Goal: Information Seeking & Learning: Learn about a topic

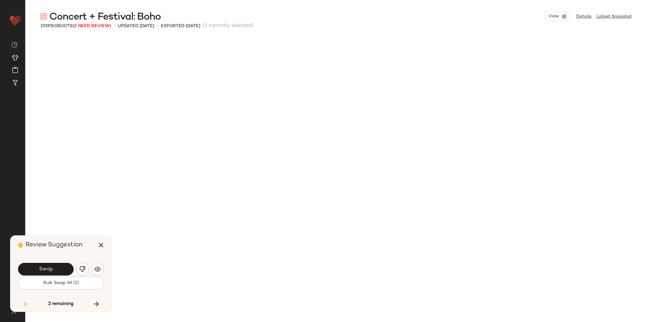
scroll to position [5125, 0]
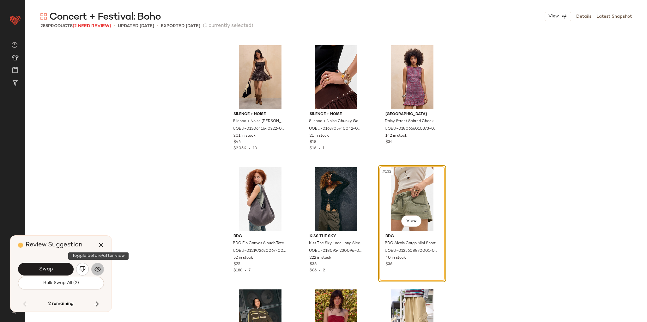
click at [100, 271] on img "button" at bounding box center [98, 269] width 6 height 6
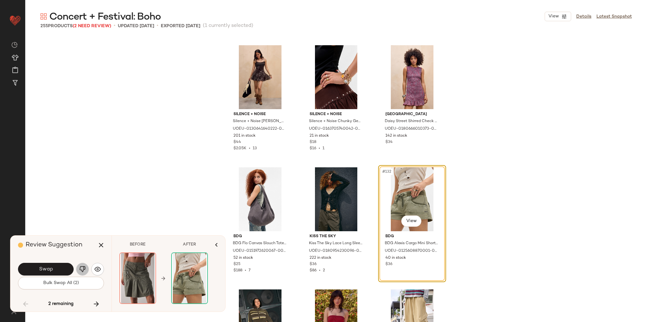
click at [84, 269] on img "button" at bounding box center [82, 269] width 6 height 6
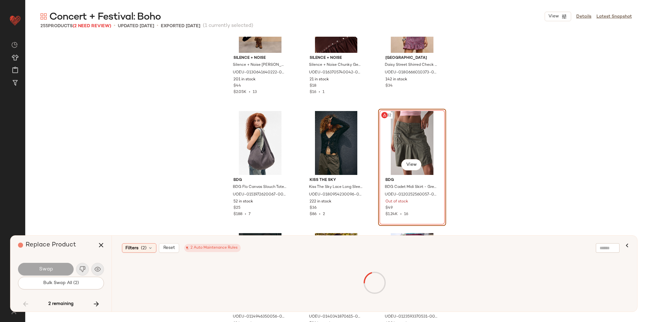
scroll to position [5188, 0]
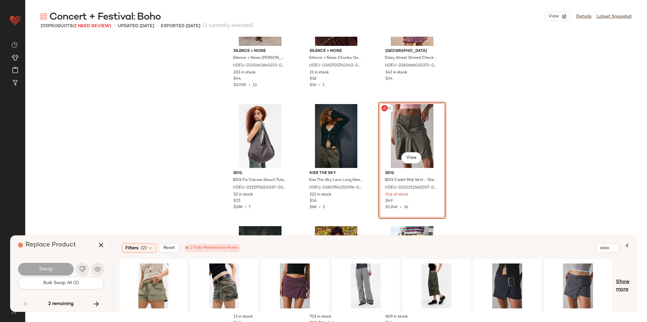
click at [618, 285] on span "Show more" at bounding box center [623, 285] width 14 height 15
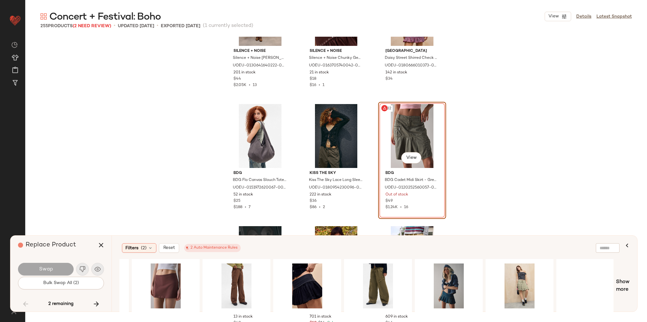
scroll to position [0, 597]
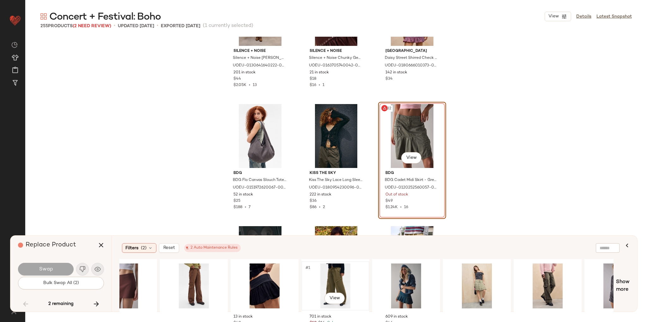
click at [332, 280] on div "#1 View" at bounding box center [336, 285] width 64 height 45
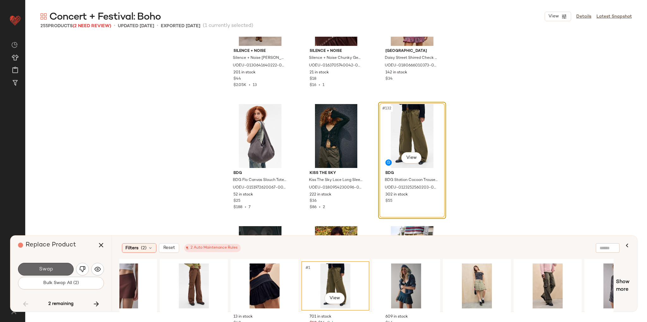
click at [53, 271] on button "Swap" at bounding box center [46, 269] width 56 height 13
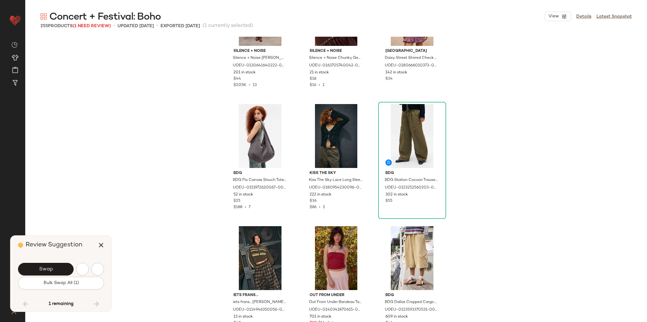
scroll to position [5369, 0]
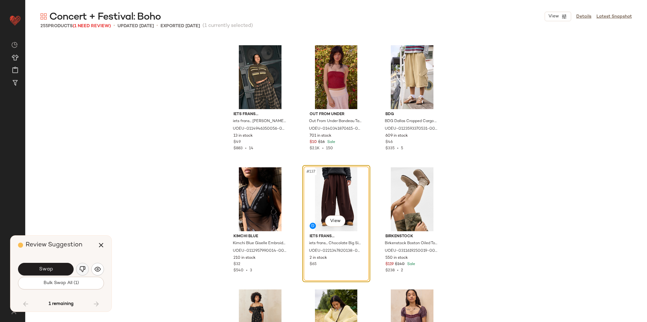
click at [82, 267] on img "button" at bounding box center [82, 269] width 6 height 6
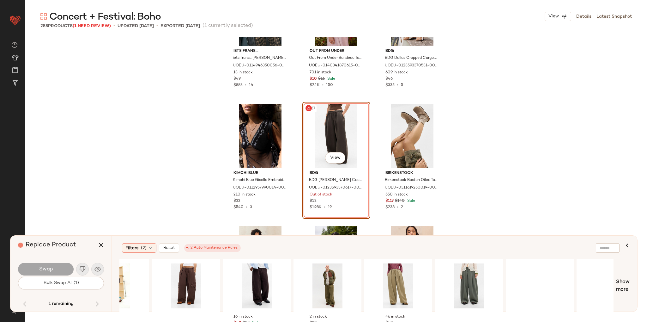
scroll to position [0, 181]
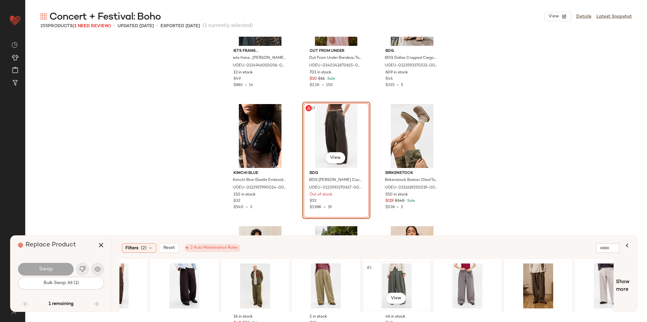
click at [390, 272] on div "#1 View" at bounding box center [397, 285] width 64 height 45
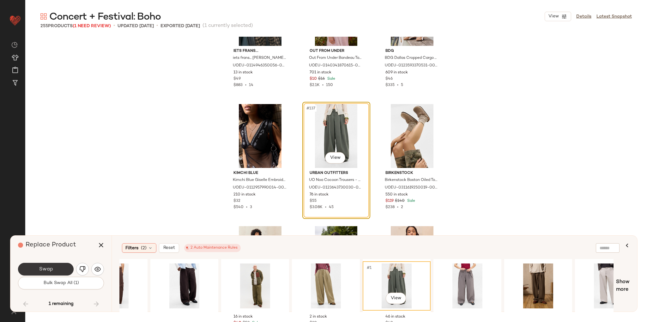
click at [44, 270] on span "Swap" at bounding box center [46, 269] width 14 height 6
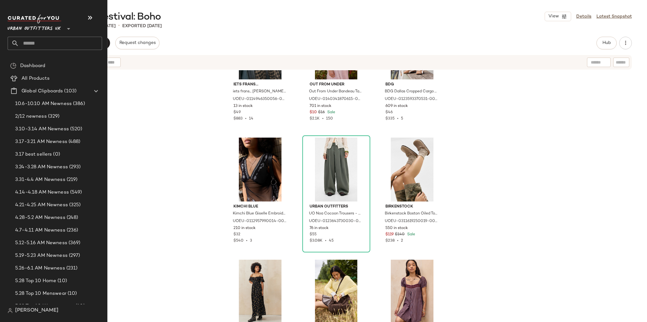
click at [28, 45] on input "text" at bounding box center [60, 43] width 83 height 13
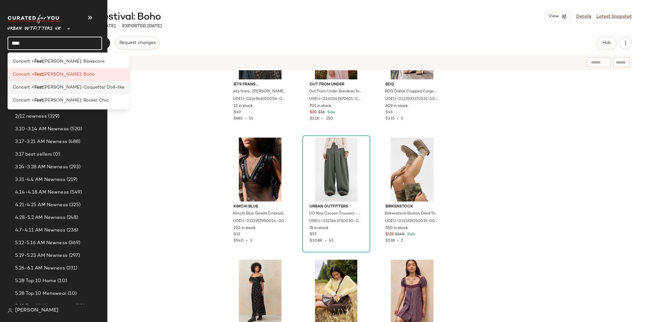
type input "****"
click at [53, 91] on div "Concert + Fest [PERSON_NAME]: Coquette/ Doll-like" at bounding box center [69, 87] width 122 height 13
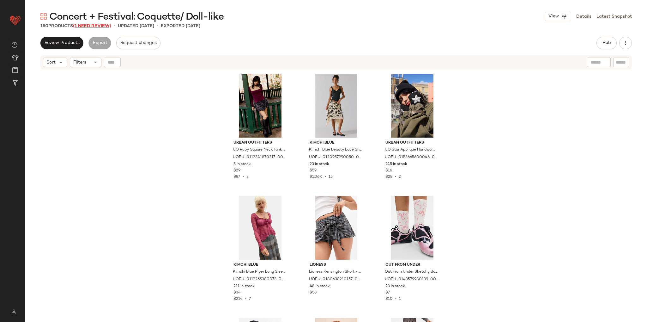
click at [101, 27] on span "(1 Need Review)" at bounding box center [92, 26] width 38 height 5
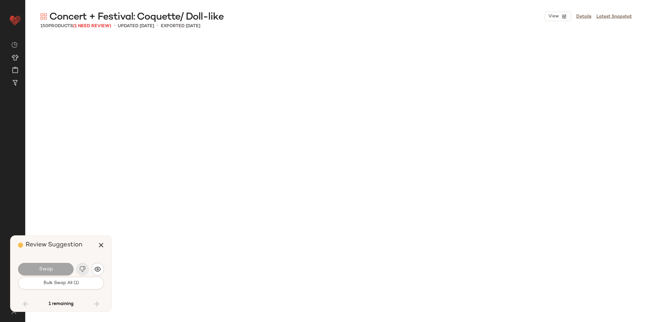
scroll to position [4393, 0]
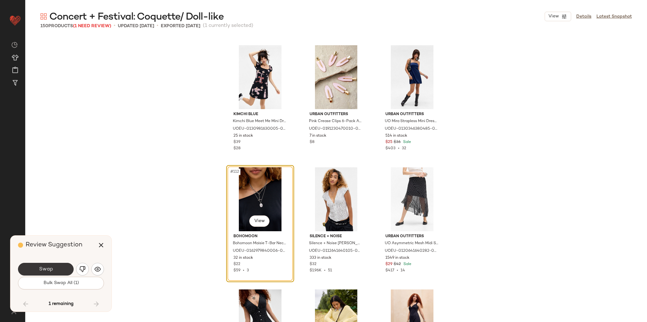
click at [52, 274] on button "Swap" at bounding box center [46, 269] width 56 height 13
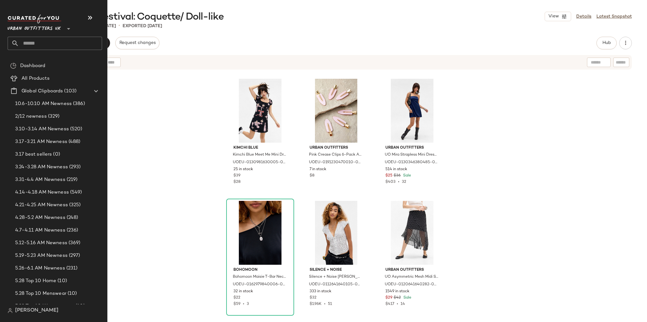
click at [23, 43] on input "text" at bounding box center [60, 43] width 83 height 13
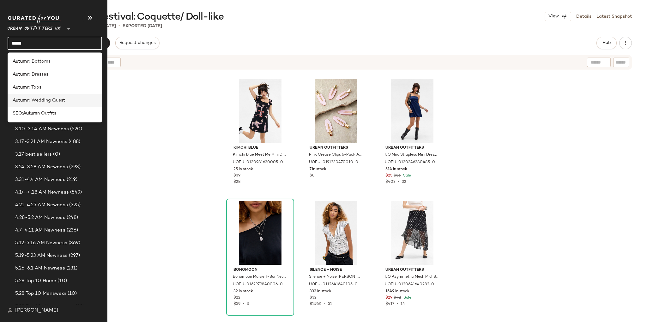
type input "*****"
click at [62, 100] on span "n: Wedding Guest" at bounding box center [46, 100] width 38 height 7
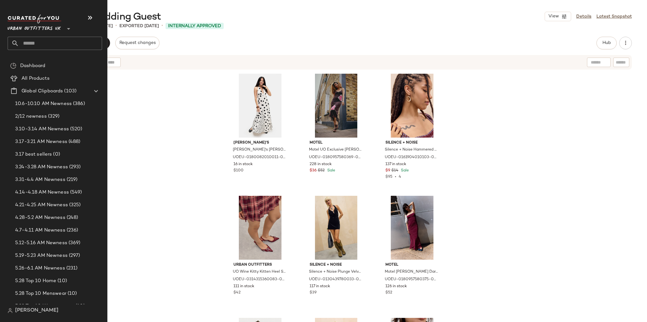
click at [24, 40] on input "text" at bounding box center [60, 43] width 83 height 13
click at [29, 45] on input "text" at bounding box center [60, 43] width 83 height 13
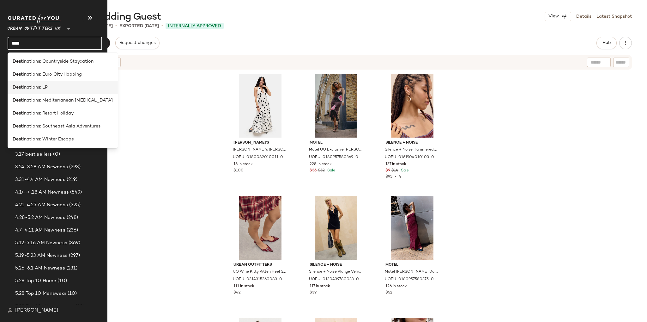
type input "****"
click at [45, 87] on span "inations: LP" at bounding box center [35, 87] width 25 height 7
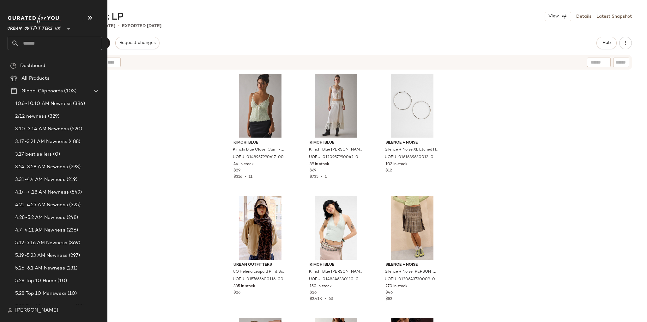
click at [30, 43] on input "text" at bounding box center [60, 43] width 83 height 13
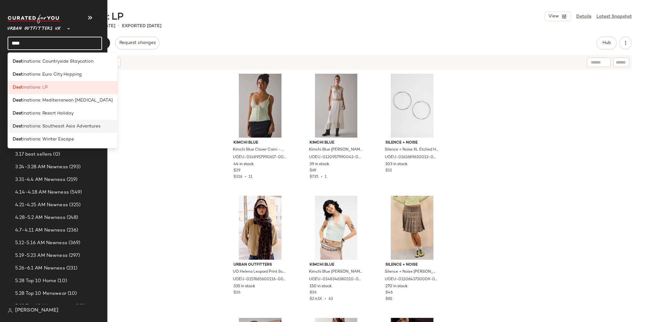
type input "****"
click at [48, 128] on span "inations: Southeast Asia Adventures" at bounding box center [62, 126] width 78 height 7
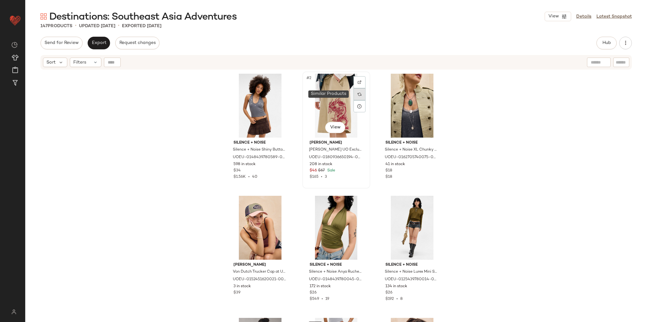
click at [354, 94] on div at bounding box center [360, 94] width 12 height 12
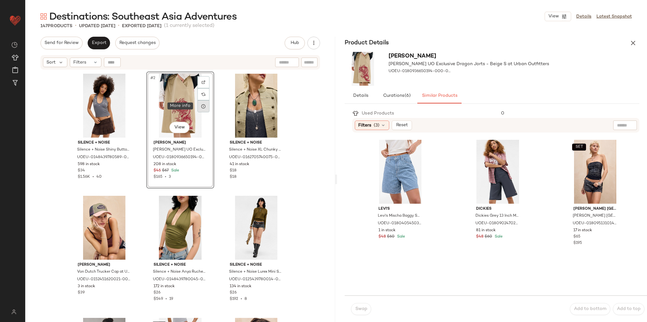
click at [199, 106] on div at bounding box center [204, 106] width 12 height 12
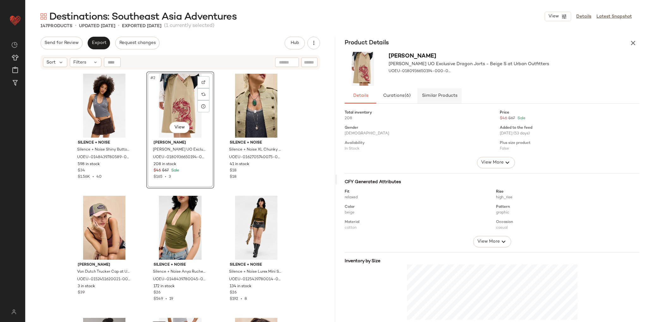
click at [437, 95] on span "Similar Products" at bounding box center [440, 95] width 36 height 5
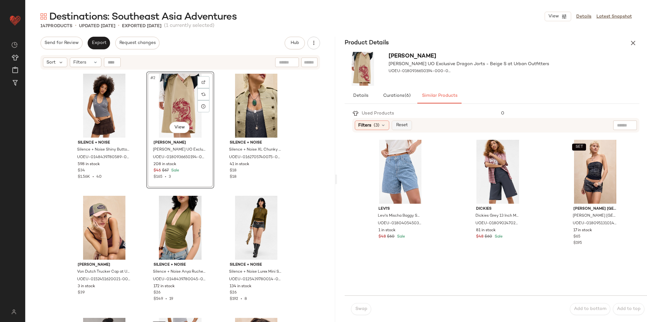
click at [405, 125] on span "Reset" at bounding box center [402, 125] width 12 height 5
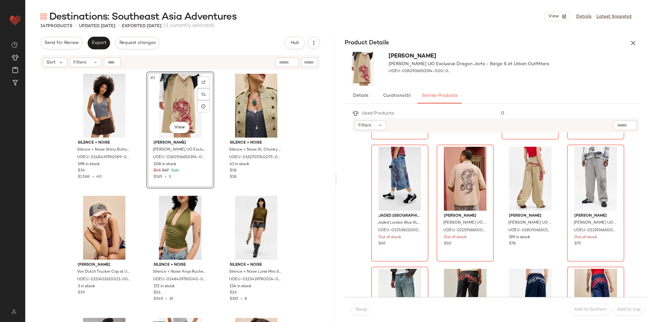
scroll to position [126, 0]
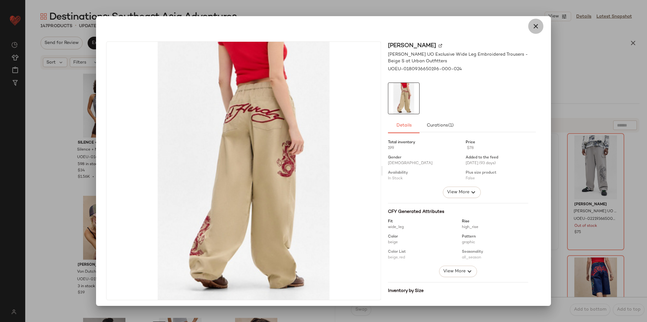
click at [532, 27] on icon "button" at bounding box center [536, 26] width 8 height 8
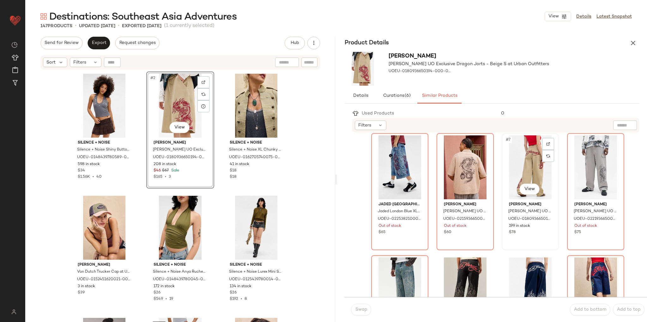
click at [525, 168] on div "#7 View" at bounding box center [530, 167] width 53 height 64
click at [364, 307] on span "Swap" at bounding box center [361, 309] width 12 height 5
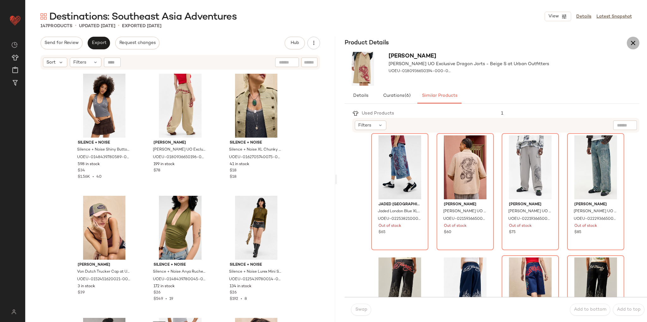
click at [630, 45] on icon "button" at bounding box center [634, 43] width 8 height 8
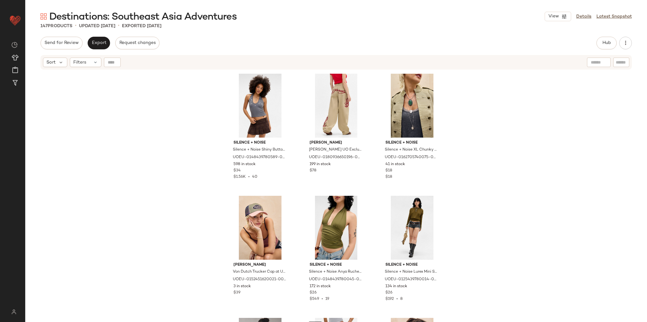
click at [154, 133] on div "Silence + Noise Silence + Noise Shiny Button Halter Top - Grey XL at Urban Outf…" at bounding box center [336, 203] width 622 height 267
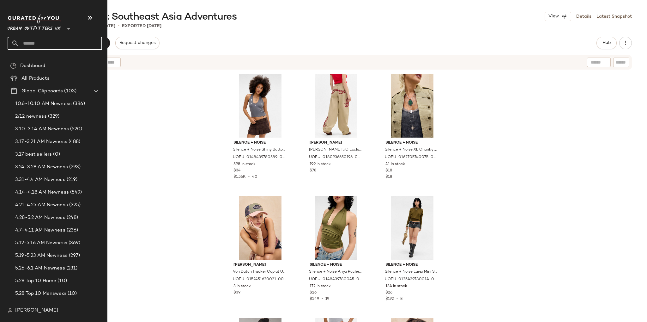
click at [26, 43] on input "text" at bounding box center [60, 43] width 83 height 13
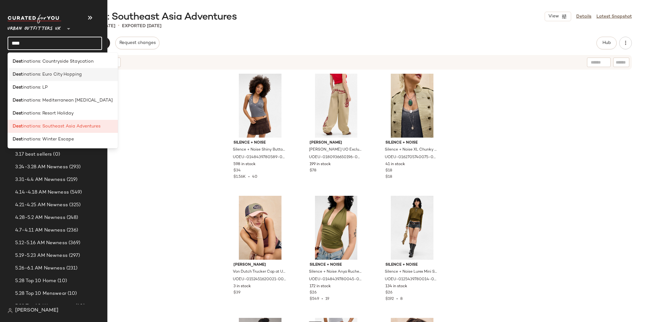
type input "****"
click at [50, 78] on div "Dest inations: Euro City Hopping" at bounding box center [63, 74] width 110 height 13
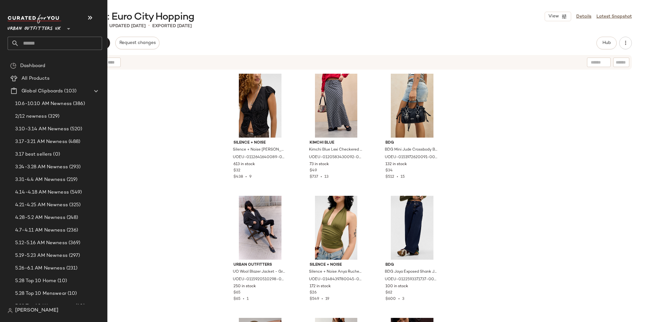
click at [28, 42] on input "text" at bounding box center [60, 43] width 83 height 13
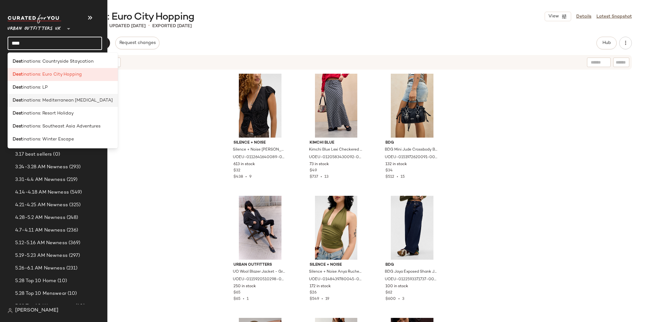
type input "****"
click at [54, 100] on span "inations: Mediterranean [MEDICAL_DATA]" at bounding box center [68, 100] width 90 height 7
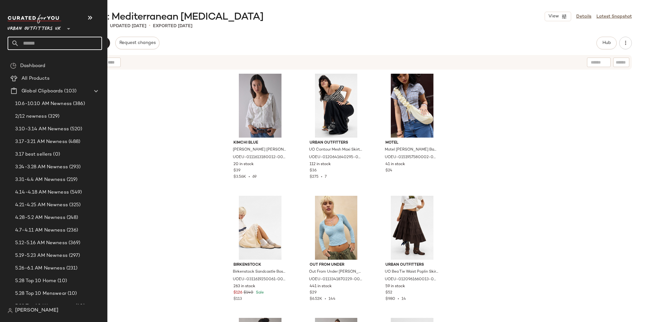
click at [38, 45] on input "text" at bounding box center [60, 43] width 83 height 13
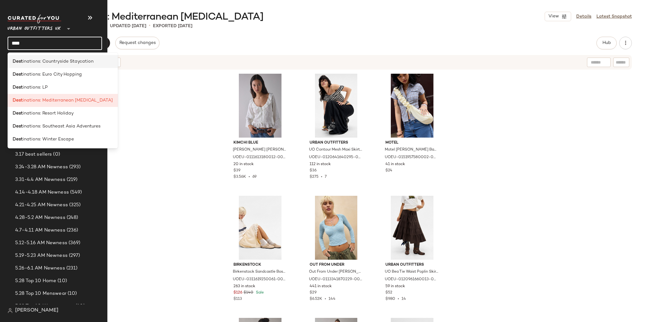
type input "****"
click at [55, 64] on span "inations: Countryside Staycation" at bounding box center [58, 61] width 71 height 7
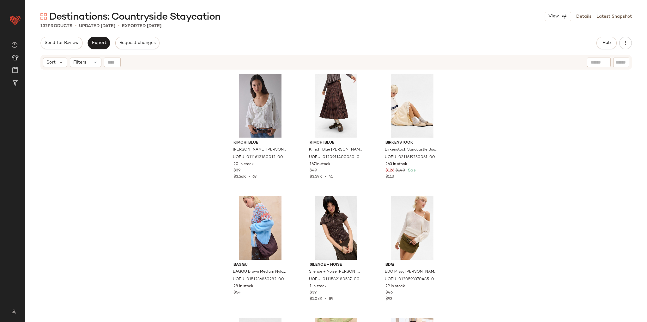
click at [259, 61] on div "Sort Filters" at bounding box center [295, 62] width 505 height 9
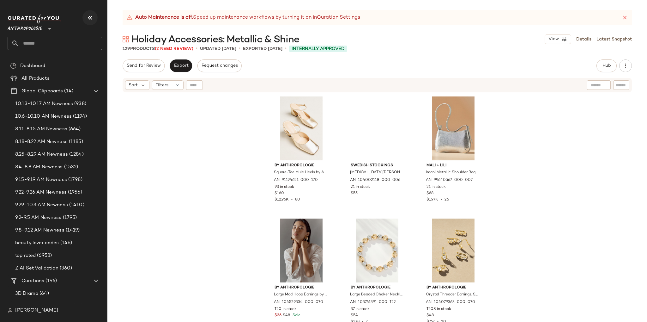
click at [94, 15] on button "button" at bounding box center [90, 17] width 15 height 15
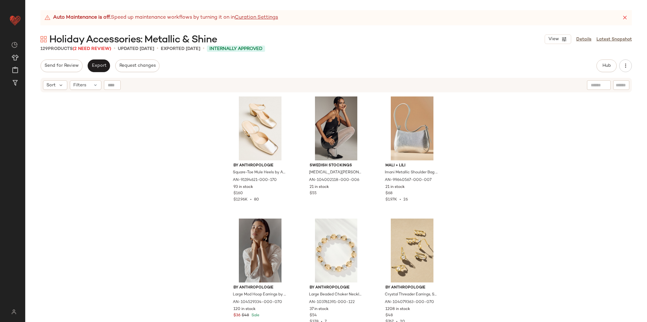
click at [146, 154] on div "By Anthropologie Square-Toe Mule Heels by Anthropologie in Gold, Women's, Size:…" at bounding box center [336, 215] width 622 height 245
